Goal: Task Accomplishment & Management: Manage account settings

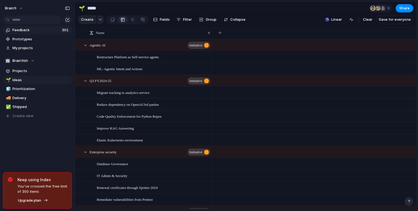
click at [40, 32] on span "Feedback" at bounding box center [36, 30] width 48 height 6
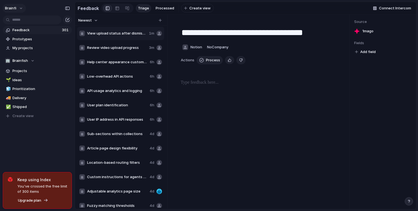
click at [19, 11] on button "brainfi" at bounding box center [14, 8] width 24 height 9
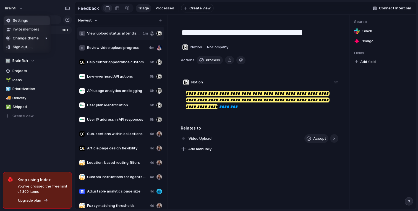
click at [27, 22] on li "Settings" at bounding box center [27, 20] width 46 height 9
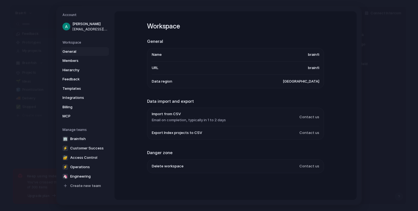
click at [79, 51] on span "General" at bounding box center [80, 52] width 35 height 6
click at [78, 57] on link "Members" at bounding box center [85, 60] width 48 height 9
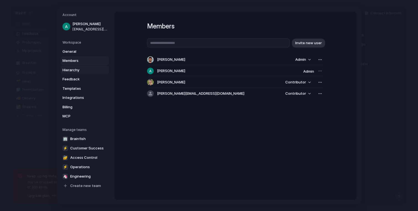
click at [78, 70] on span "Hierarchy" at bounding box center [80, 70] width 35 height 6
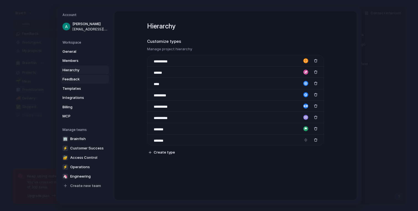
click at [78, 77] on span "Feedback" at bounding box center [80, 80] width 35 height 6
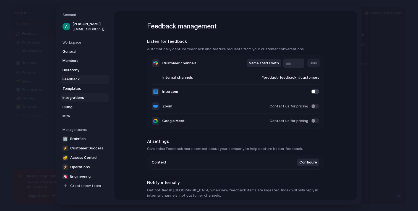
click at [92, 98] on span "Integrations" at bounding box center [80, 98] width 35 height 6
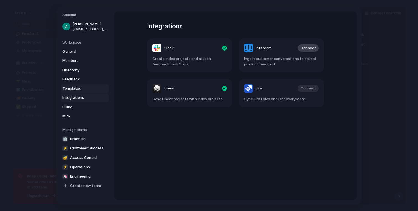
click at [82, 91] on link "Templates" at bounding box center [85, 88] width 48 height 9
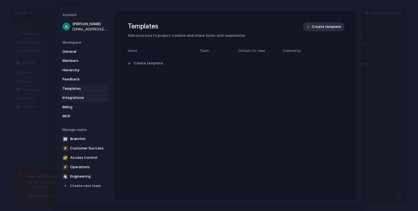
click at [82, 99] on span "Integrations" at bounding box center [80, 98] width 35 height 6
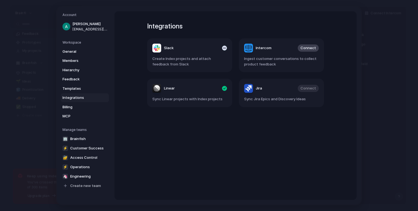
click at [226, 48] on div "button" at bounding box center [224, 48] width 5 height 5
click at [225, 89] on div "button" at bounding box center [224, 88] width 5 height 5
